Goal: Task Accomplishment & Management: Complete application form

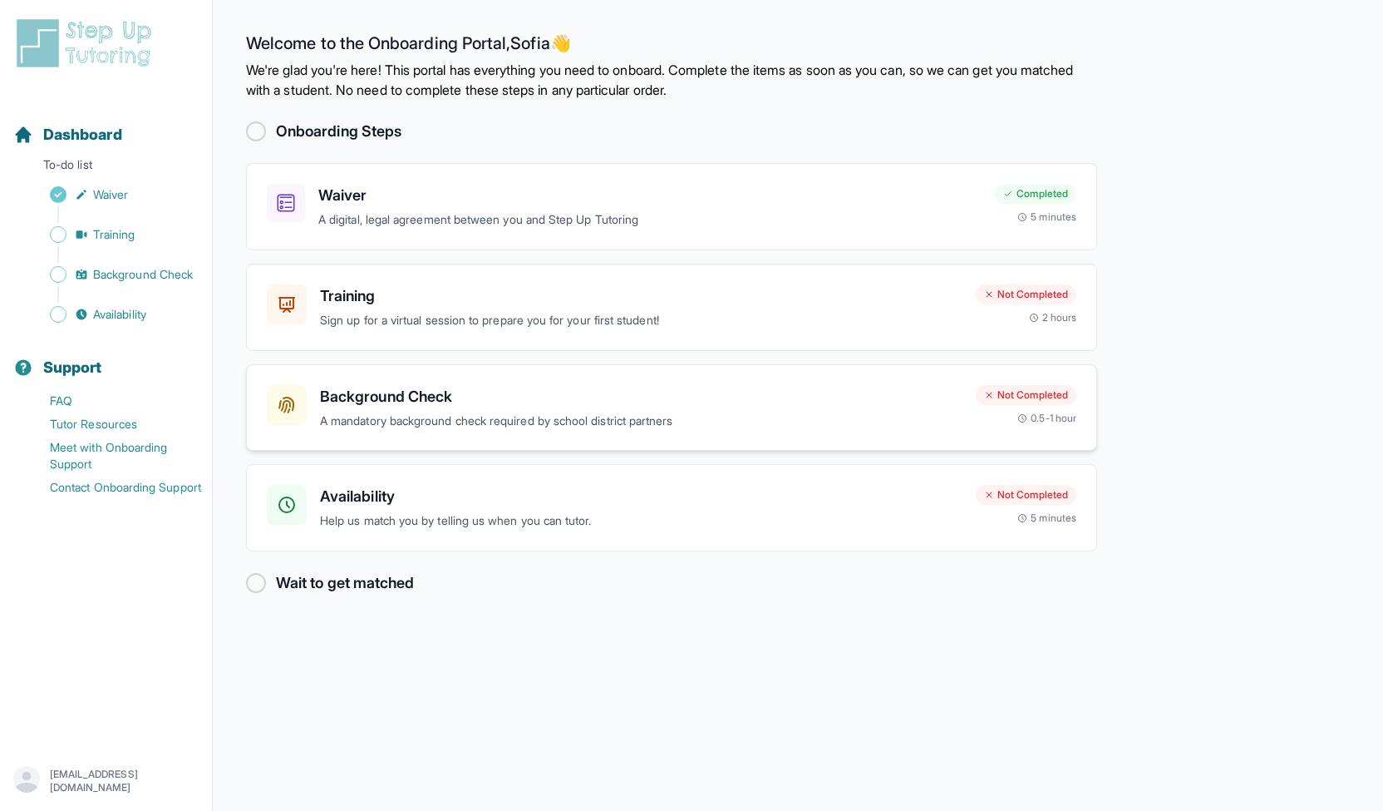
click at [739, 420] on p "A mandatory background check required by school district partners" at bounding box center [641, 421] width 643 height 19
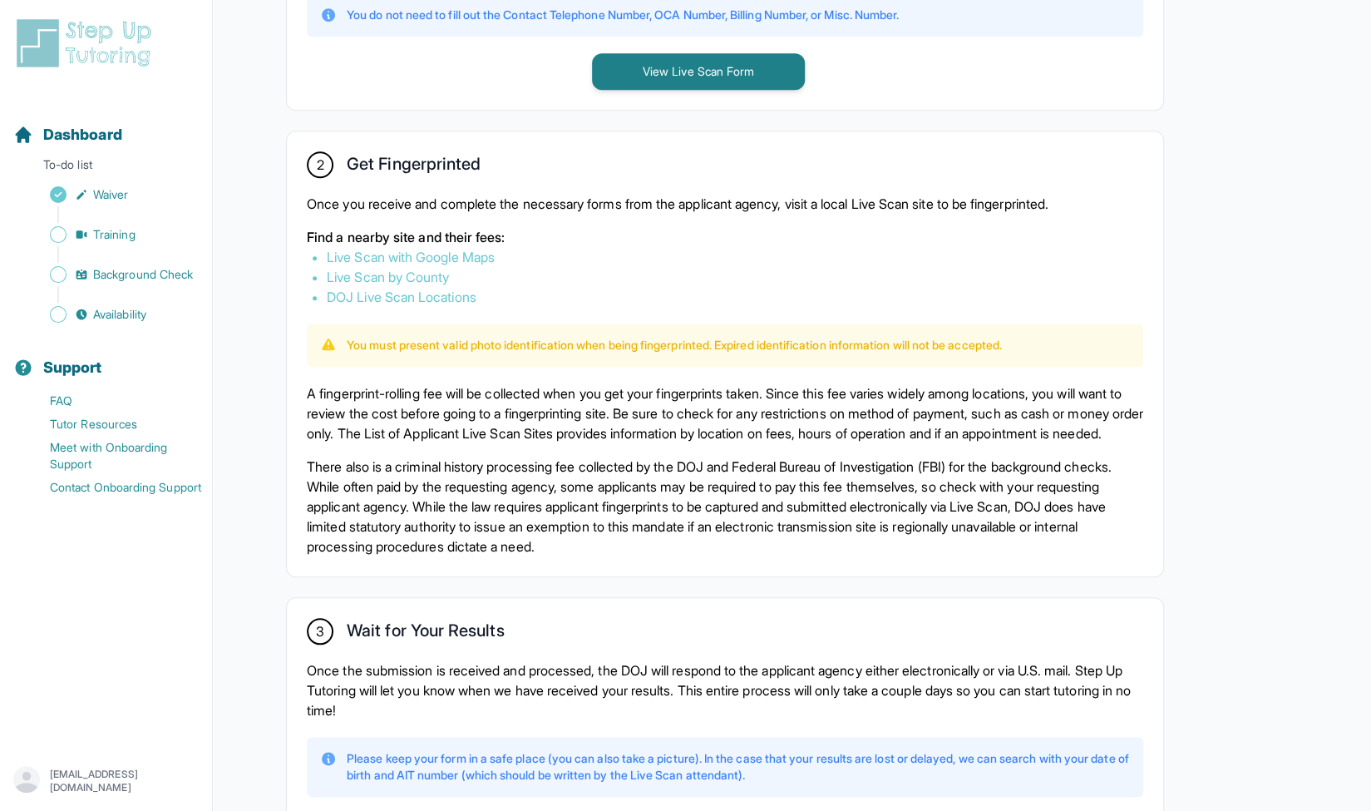
scroll to position [979, 0]
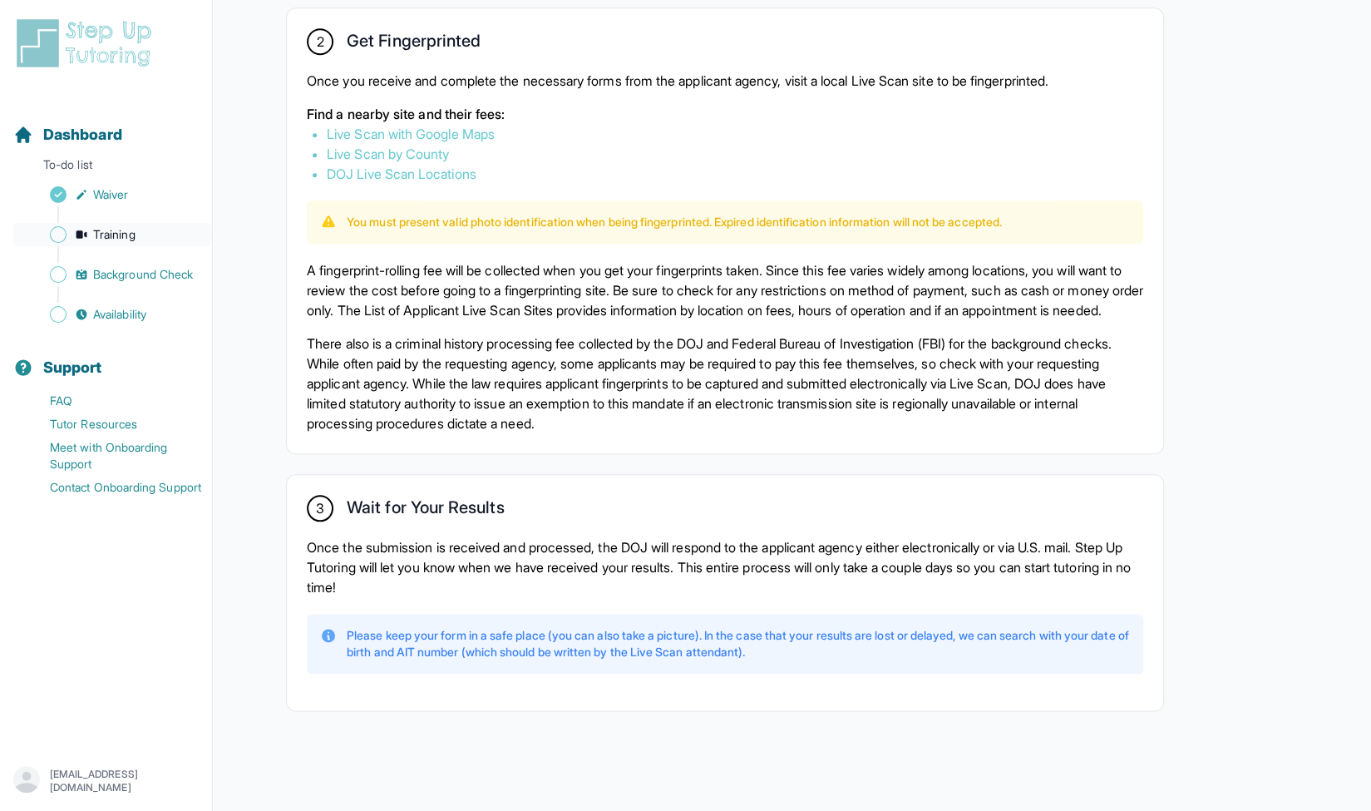
click at [104, 239] on span "Training" at bounding box center [114, 234] width 42 height 17
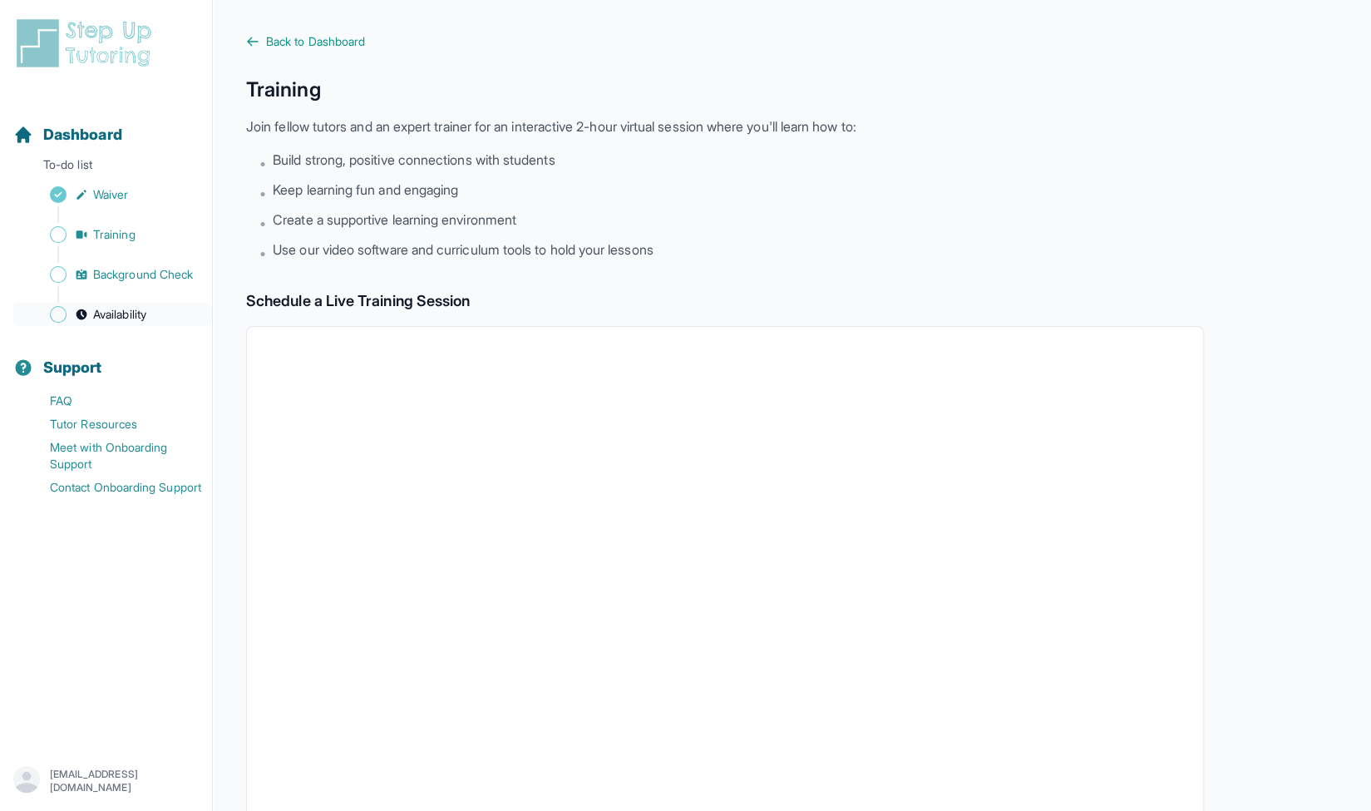
click at [138, 303] on link "Availability" at bounding box center [112, 314] width 199 height 23
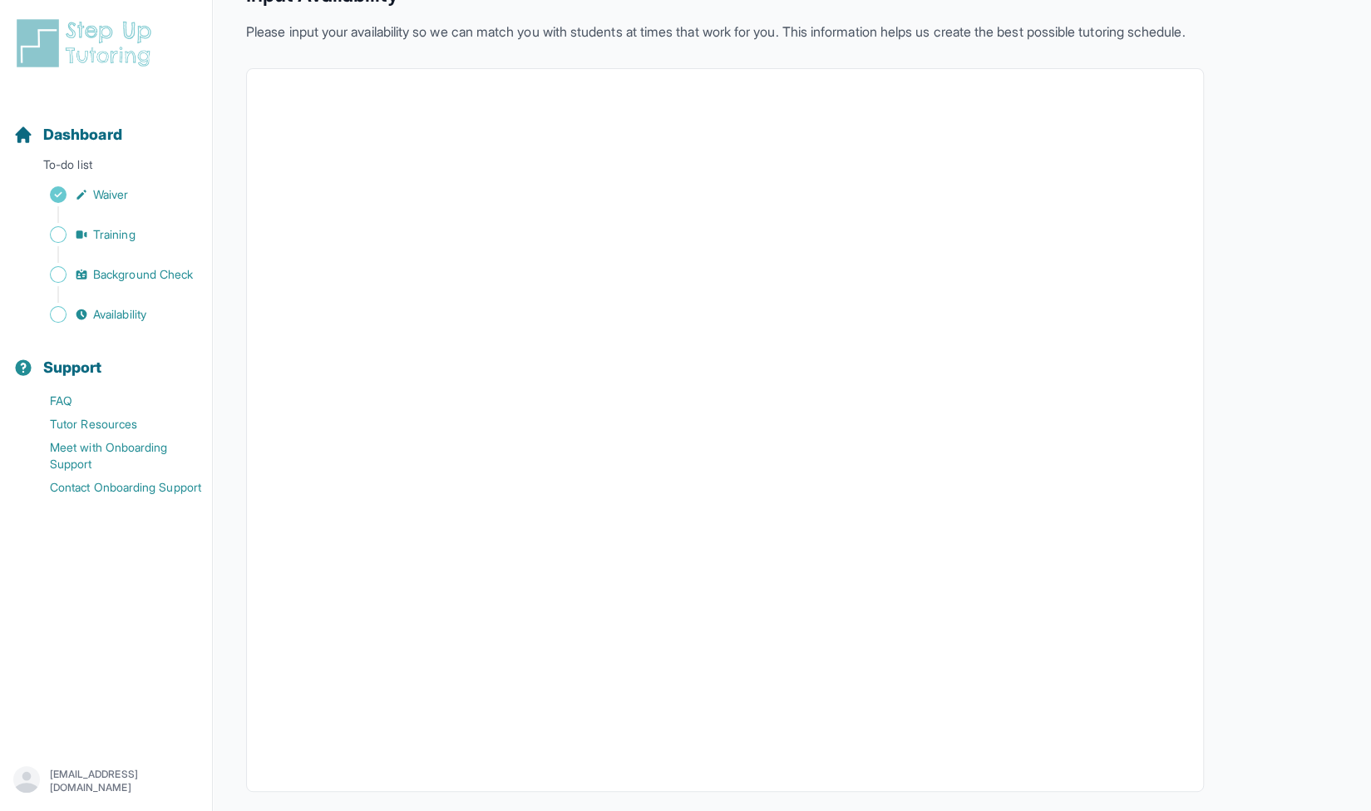
scroll to position [155, 0]
